Goal: Task Accomplishment & Management: Use online tool/utility

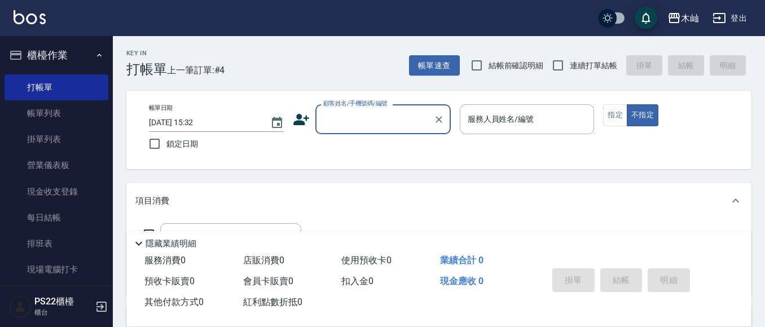
click at [358, 120] on input "顧客姓名/手機號碼/編號" at bounding box center [374, 119] width 108 height 20
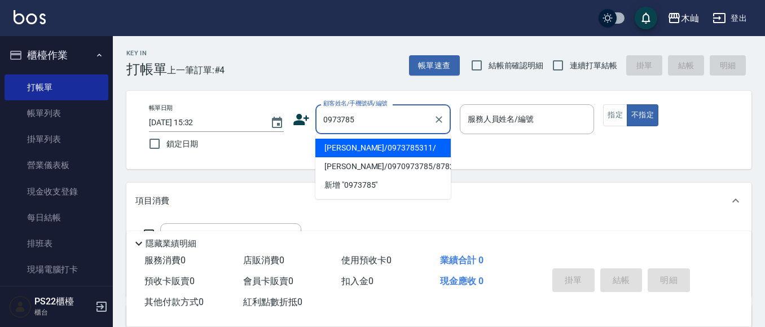
click at [351, 149] on li "[PERSON_NAME]/0973785311/" at bounding box center [382, 148] width 135 height 19
type input "[PERSON_NAME]/0973785311/"
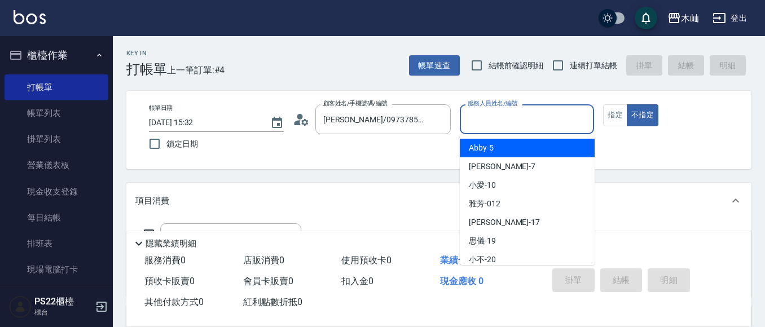
click at [488, 115] on input "服務人員姓名/編號" at bounding box center [527, 119] width 125 height 20
click at [462, 145] on div "Abby -5" at bounding box center [526, 148] width 135 height 19
type input "Abby-5"
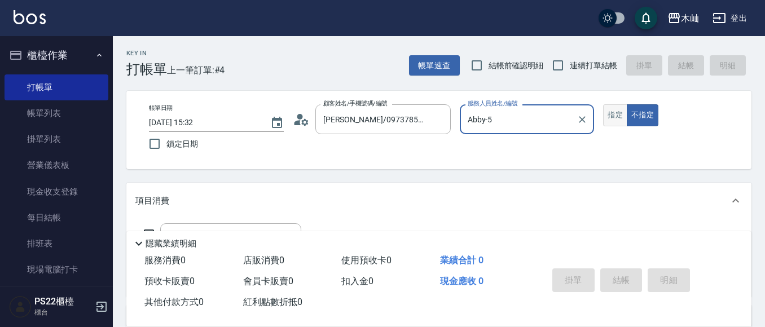
click at [608, 116] on button "指定" at bounding box center [615, 115] width 24 height 22
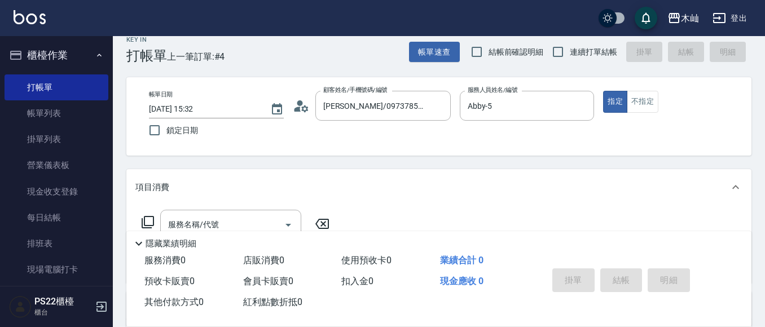
scroll to position [113, 0]
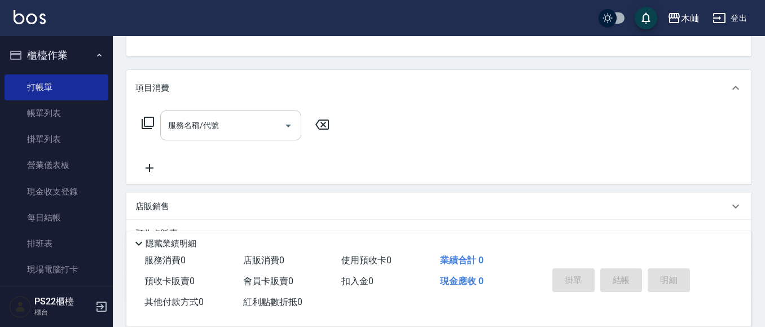
click at [244, 121] on input "服務名稱/代號" at bounding box center [222, 126] width 114 height 20
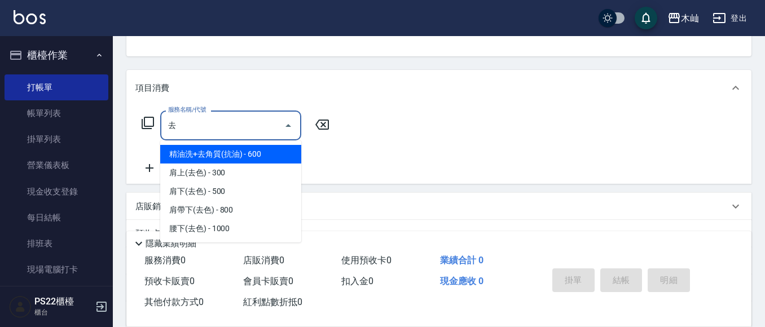
click at [238, 149] on span "精油洗+去角質(抗油) - 600" at bounding box center [230, 154] width 141 height 19
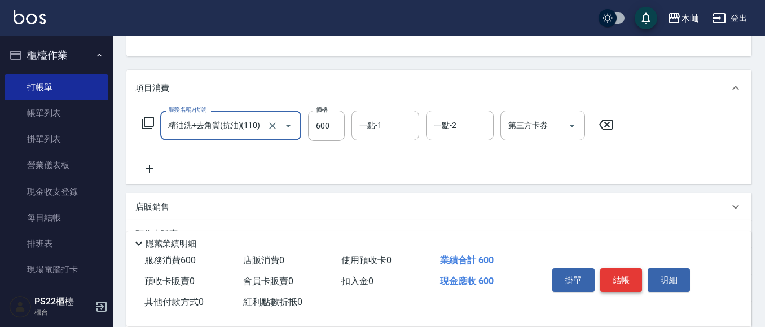
type input "精油洗+去角質(抗油)(110)"
click at [613, 282] on button "結帳" at bounding box center [621, 280] width 42 height 24
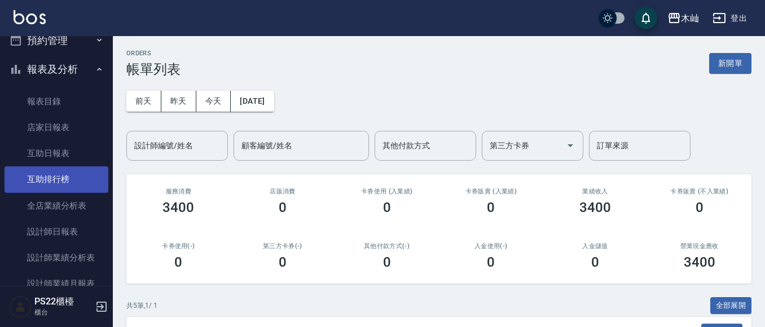
scroll to position [282, 0]
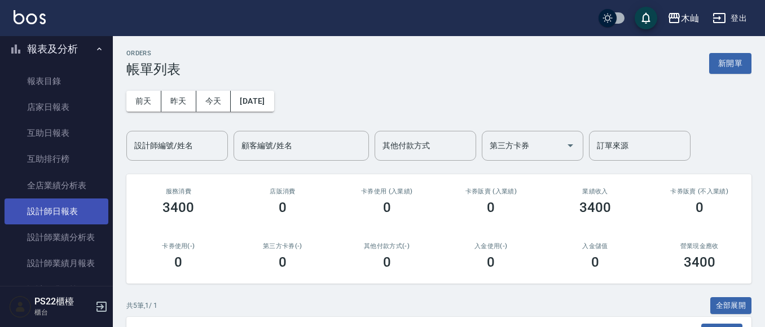
click at [39, 215] on link "設計師日報表" at bounding box center [57, 211] width 104 height 26
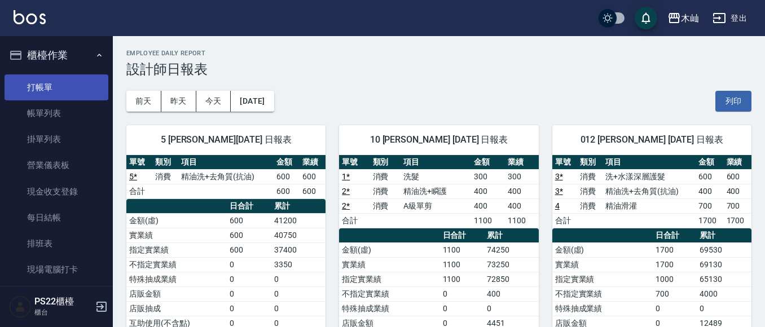
click at [64, 86] on link "打帳單" at bounding box center [57, 87] width 104 height 26
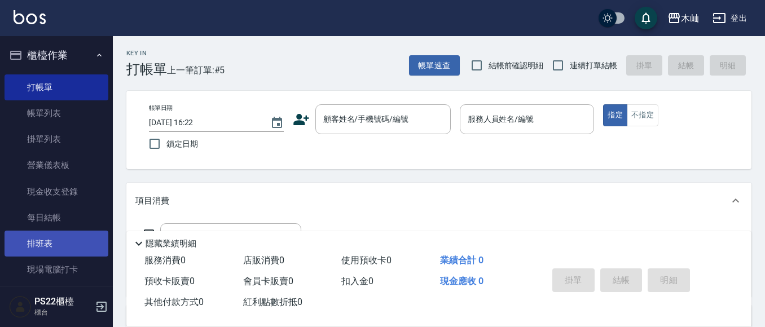
click at [42, 249] on link "排班表" at bounding box center [57, 244] width 104 height 26
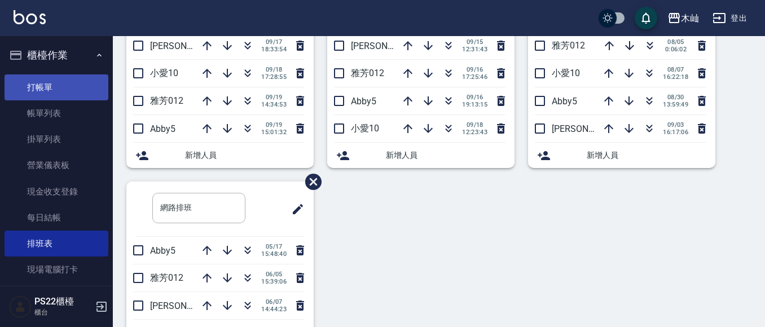
click at [48, 86] on link "打帳單" at bounding box center [57, 87] width 104 height 26
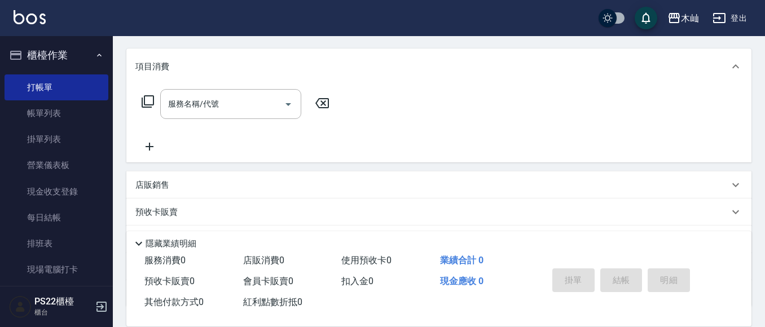
scroll to position [222, 0]
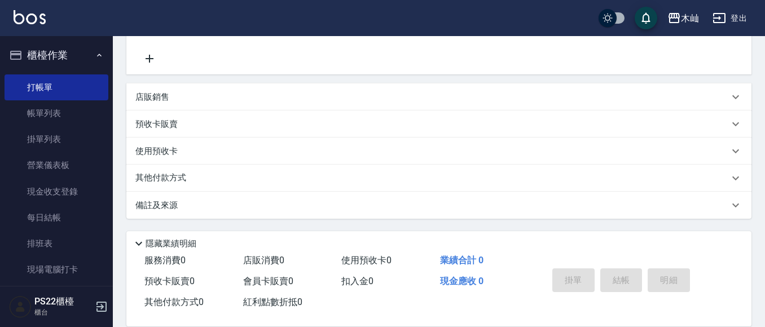
click at [171, 105] on div "店販銷售" at bounding box center [438, 96] width 625 height 27
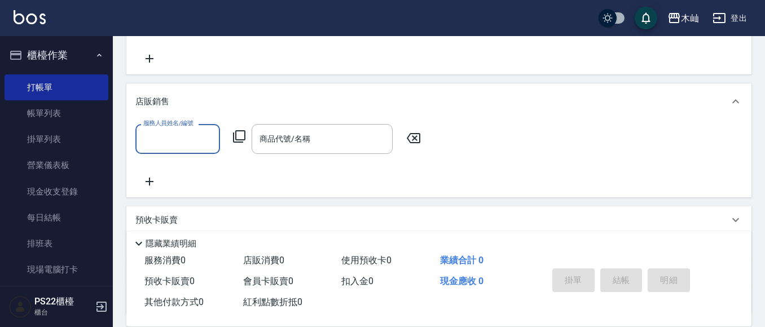
scroll to position [0, 0]
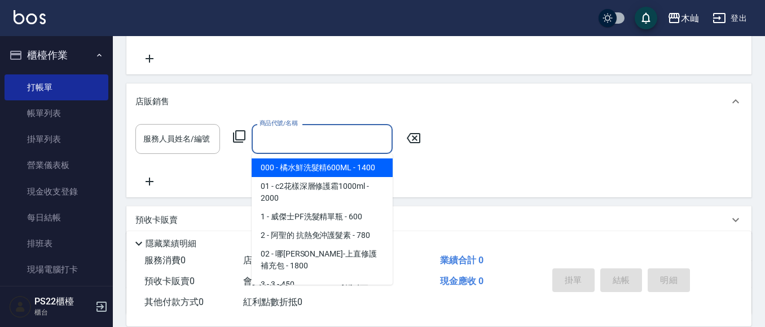
click at [262, 132] on input "商品代號/名稱" at bounding box center [322, 139] width 131 height 20
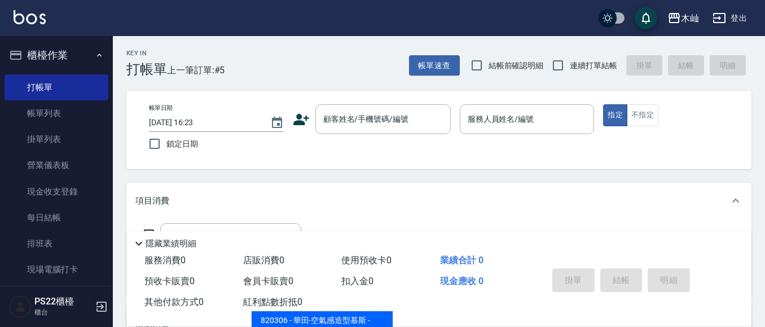
type input "空氣"
click at [378, 125] on div "帳單日期 [DATE] 16:23 鎖定日期 顧客姓名/手機號碼/編號 顧客姓名/手機號碼/編號 服務人員姓名/編號 服務人員姓名/編號 指定 不指定" at bounding box center [438, 130] width 625 height 78
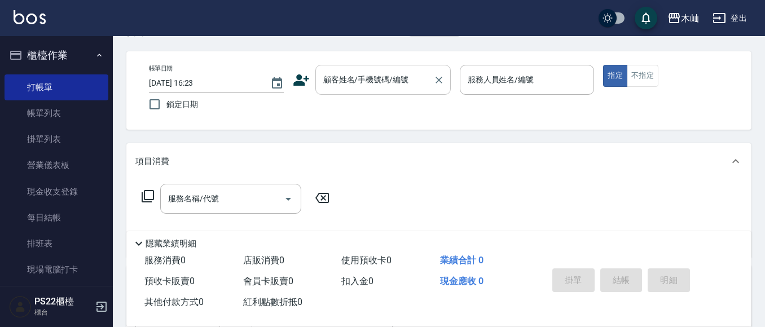
click at [365, 78] on input "顧客姓名/手機號碼/編號" at bounding box center [374, 80] width 108 height 20
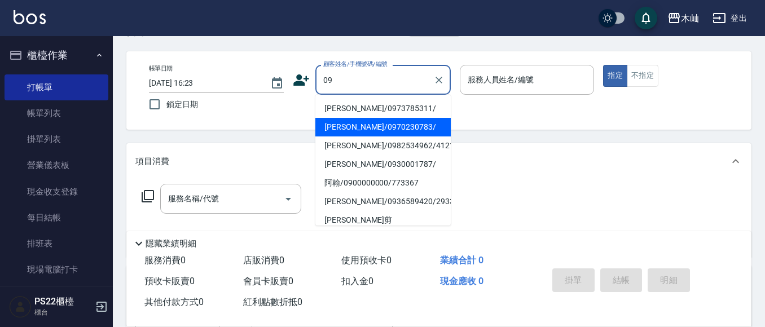
type input "0"
click at [378, 130] on li "[PERSON_NAME]/0916700848/" at bounding box center [382, 127] width 135 height 19
type input "[PERSON_NAME]/0916700848/"
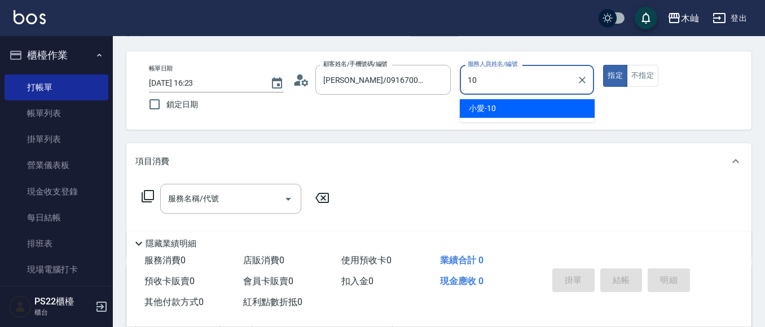
type input "小愛-10"
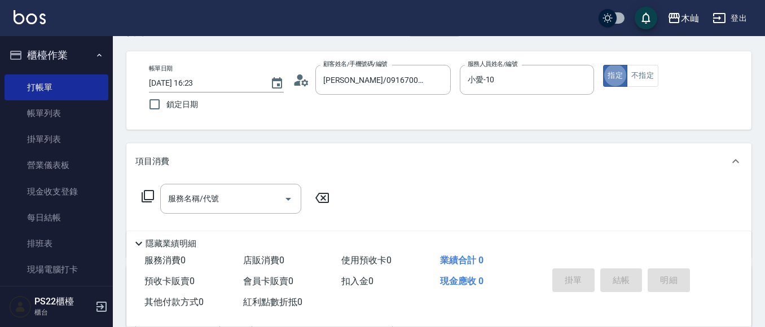
type button "true"
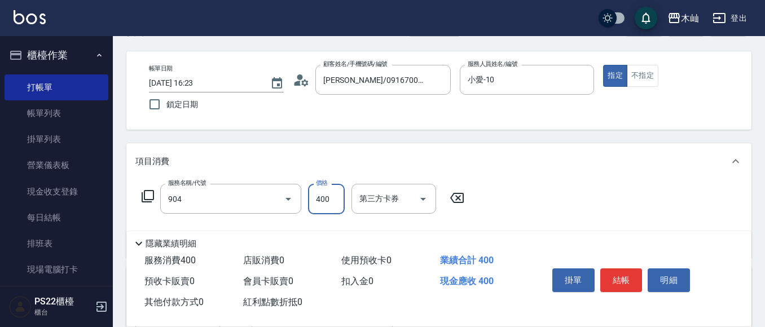
type input "精油洗+瞬護(904)"
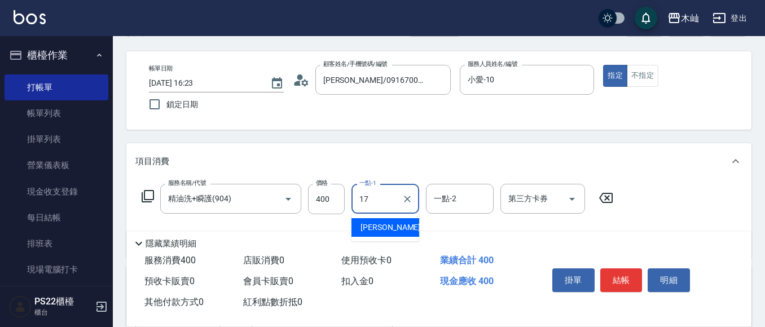
type input "[PERSON_NAME]-17"
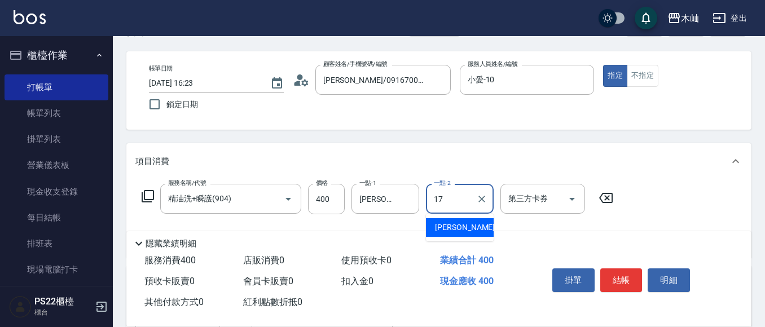
type input "[PERSON_NAME]-17"
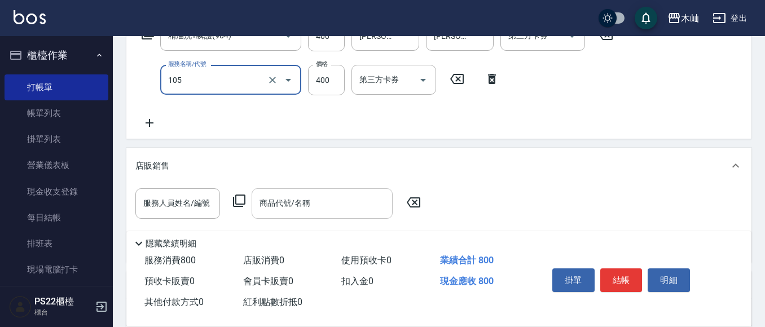
scroll to position [209, 0]
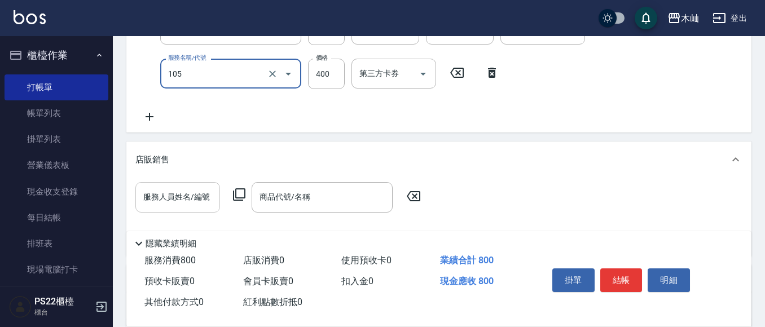
type input "A級單剪(105)"
drag, startPoint x: 187, startPoint y: 204, endPoint x: 193, endPoint y: 202, distance: 6.4
click at [190, 202] on input "服務人員姓名/編號" at bounding box center [177, 197] width 74 height 20
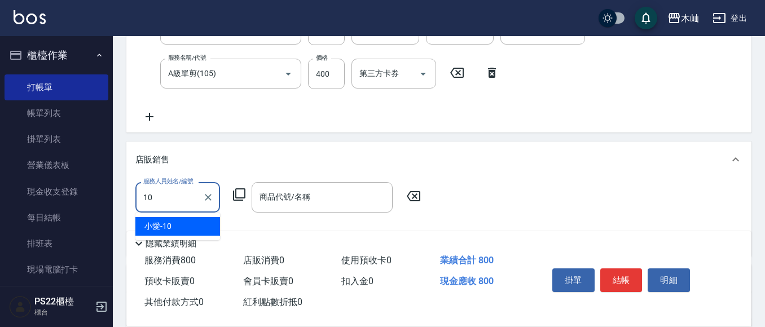
type input "小愛-10"
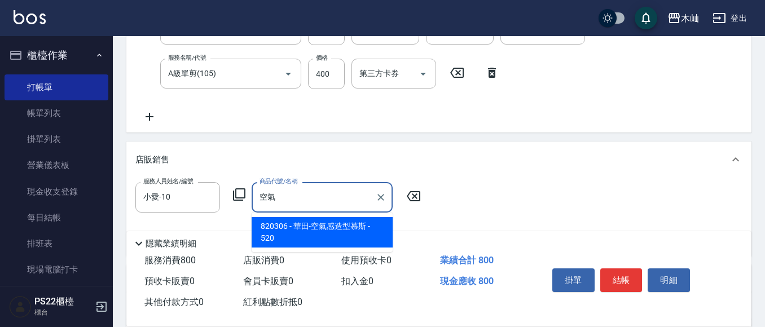
click at [302, 232] on span "820306 - 華田-空氣感造型慕斯 - 520" at bounding box center [321, 232] width 141 height 30
type input "華田-空氣感造型慕斯"
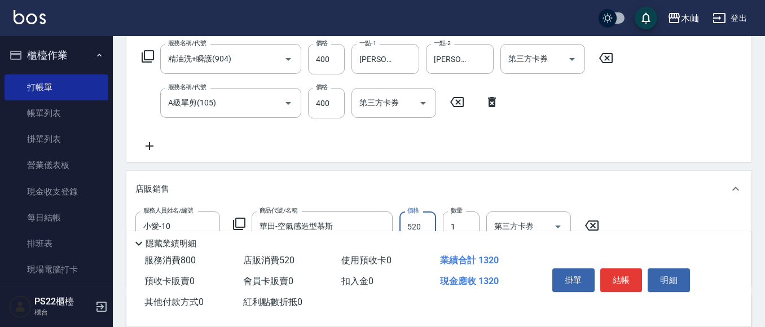
scroll to position [251, 0]
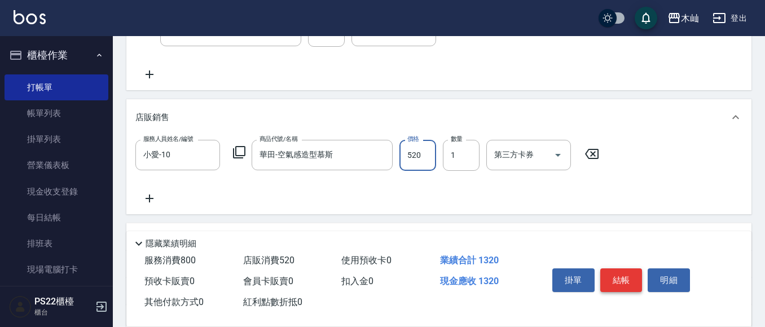
click at [623, 282] on button "結帳" at bounding box center [621, 280] width 42 height 24
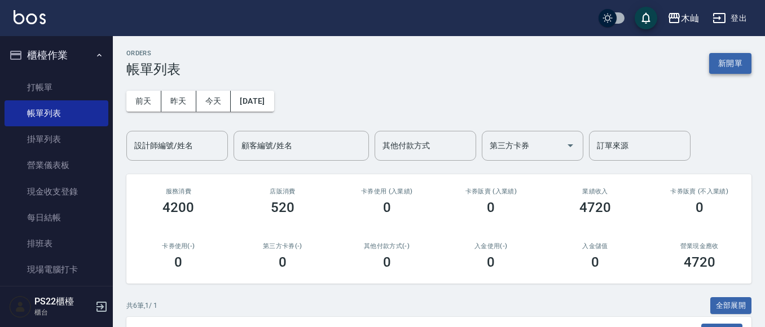
click at [740, 69] on button "新開單" at bounding box center [730, 63] width 42 height 21
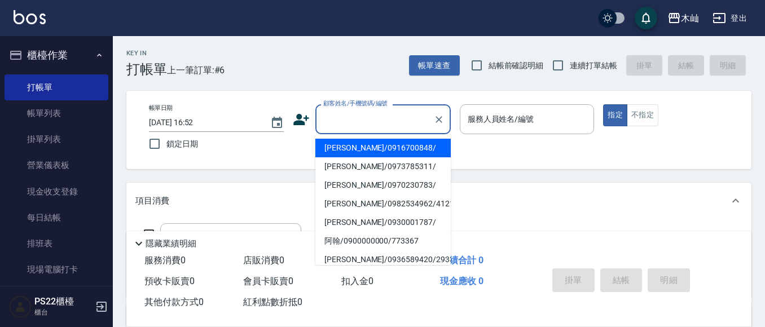
click at [374, 122] on input "顧客姓名/手機號碼/編號" at bounding box center [374, 119] width 108 height 20
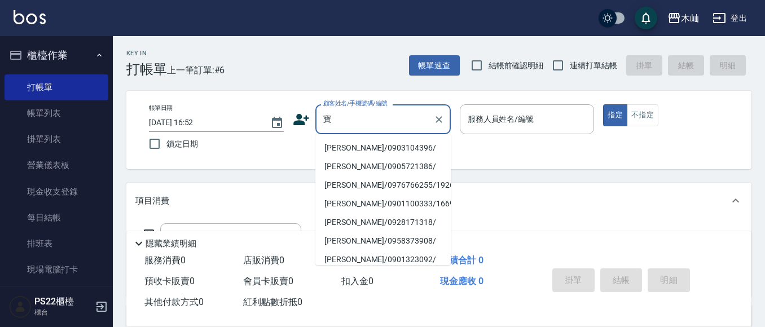
drag, startPoint x: 376, startPoint y: 148, endPoint x: 399, endPoint y: 148, distance: 22.6
click at [376, 148] on li "[PERSON_NAME]/0903104396/" at bounding box center [382, 148] width 135 height 19
type input "[PERSON_NAME]/0903104396/"
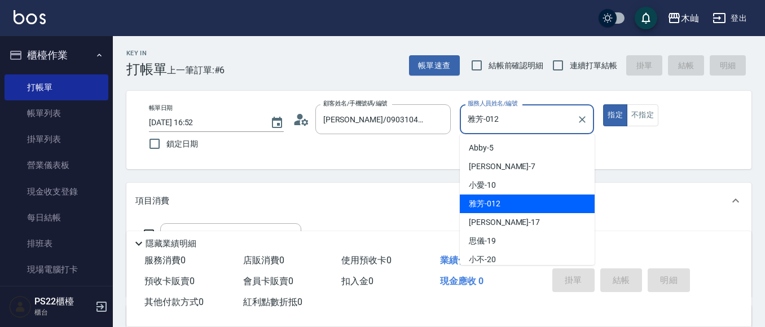
click at [505, 119] on input "雅芳-012" at bounding box center [519, 119] width 108 height 20
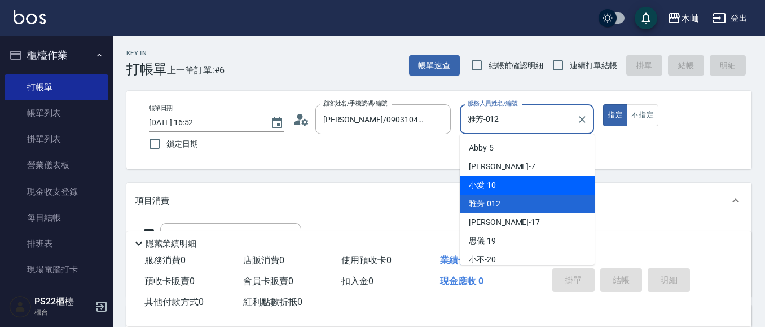
click at [494, 180] on span "小愛 -10" at bounding box center [482, 185] width 27 height 12
type input "小愛-10"
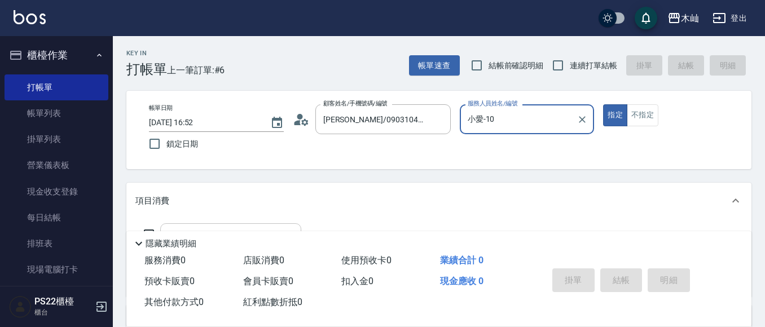
click at [233, 224] on div "服務名稱/代號" at bounding box center [230, 238] width 141 height 30
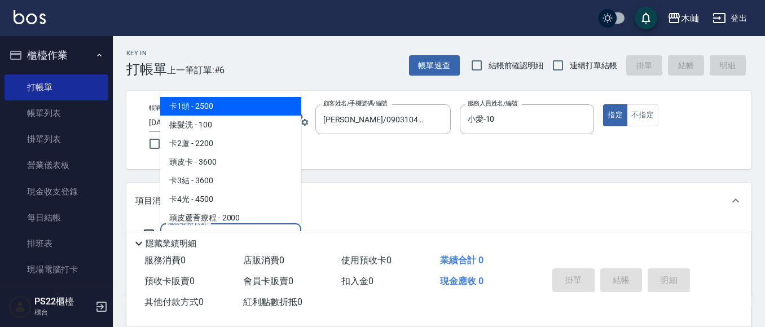
scroll to position [56, 0]
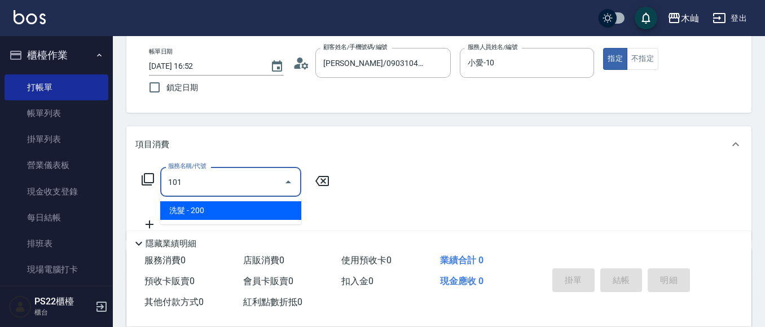
type input "洗髮(101)"
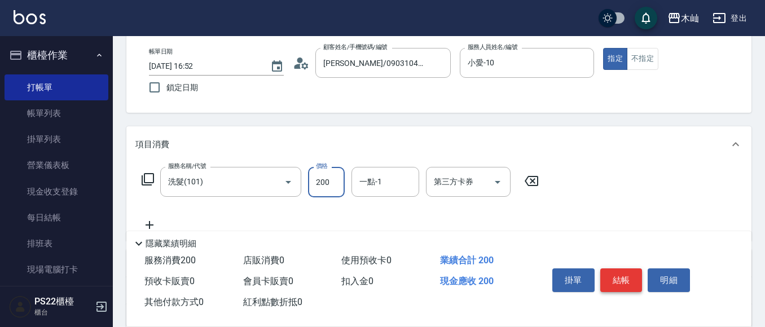
click at [642, 272] on button "結帳" at bounding box center [621, 280] width 42 height 24
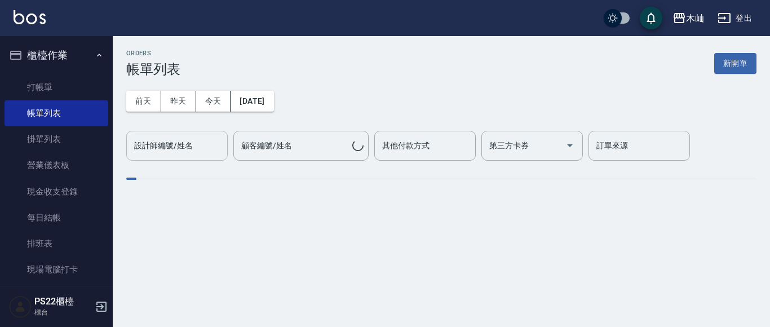
click at [192, 146] on input "設計師編號/姓名" at bounding box center [176, 146] width 91 height 20
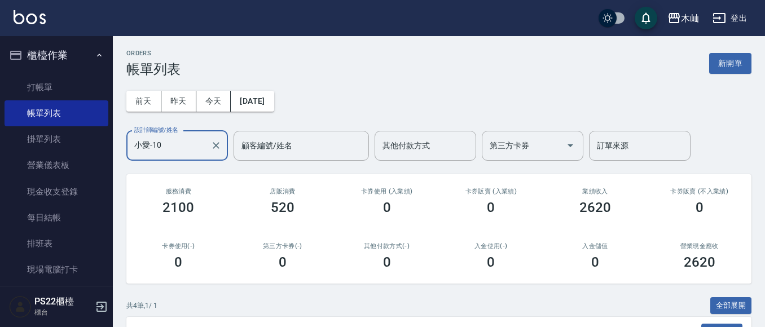
scroll to position [210, 0]
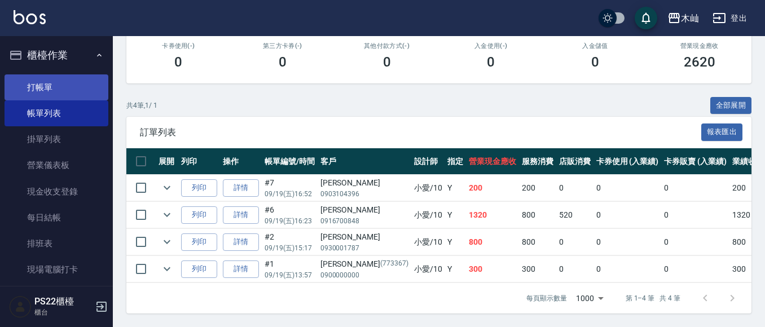
type input "小愛-10"
click at [56, 76] on link "打帳單" at bounding box center [57, 87] width 104 height 26
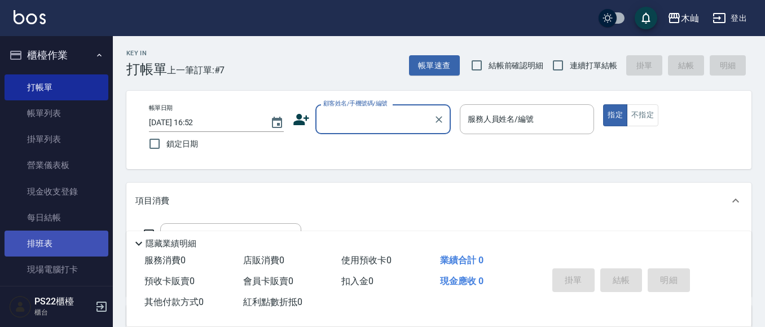
click at [48, 242] on link "排班表" at bounding box center [57, 244] width 104 height 26
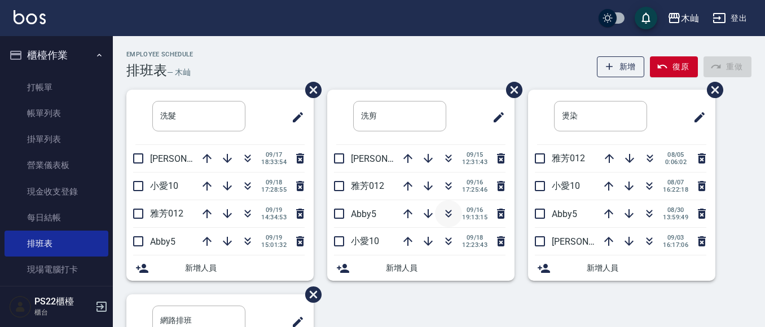
click at [449, 218] on icon "button" at bounding box center [448, 214] width 14 height 14
